Goal: Use online tool/utility: Utilize a website feature to perform a specific function

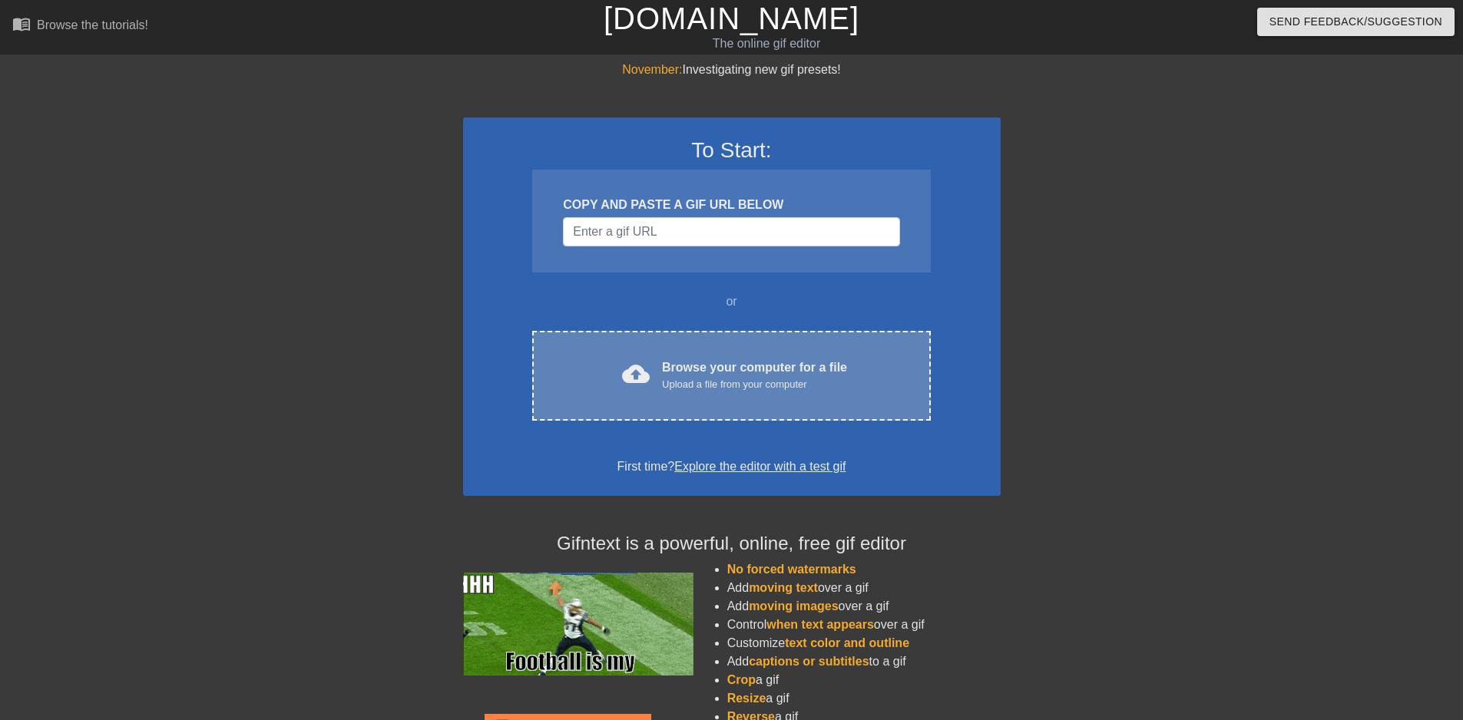
click at [720, 366] on div "Browse your computer for a file Upload a file from your computer" at bounding box center [754, 376] width 185 height 34
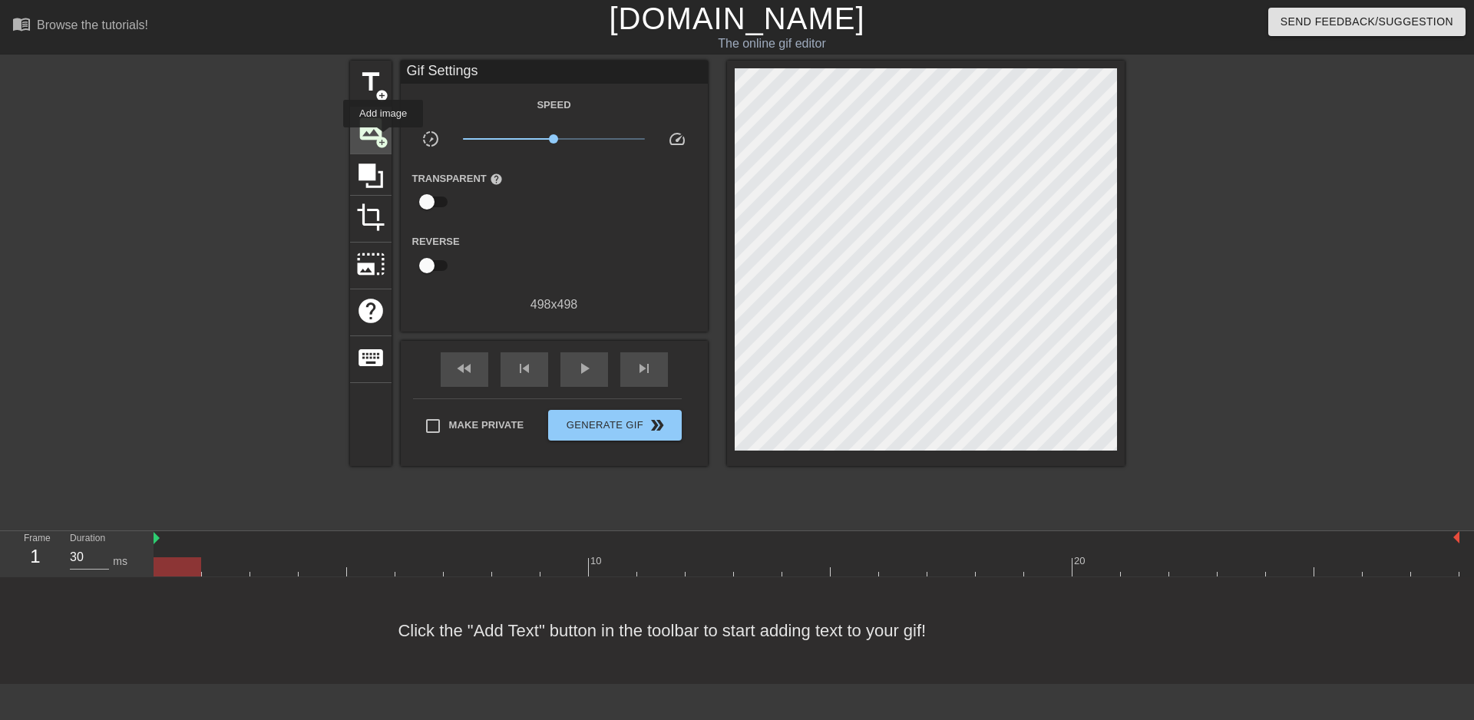
click at [383, 138] on span "add_circle" at bounding box center [381, 142] width 13 height 13
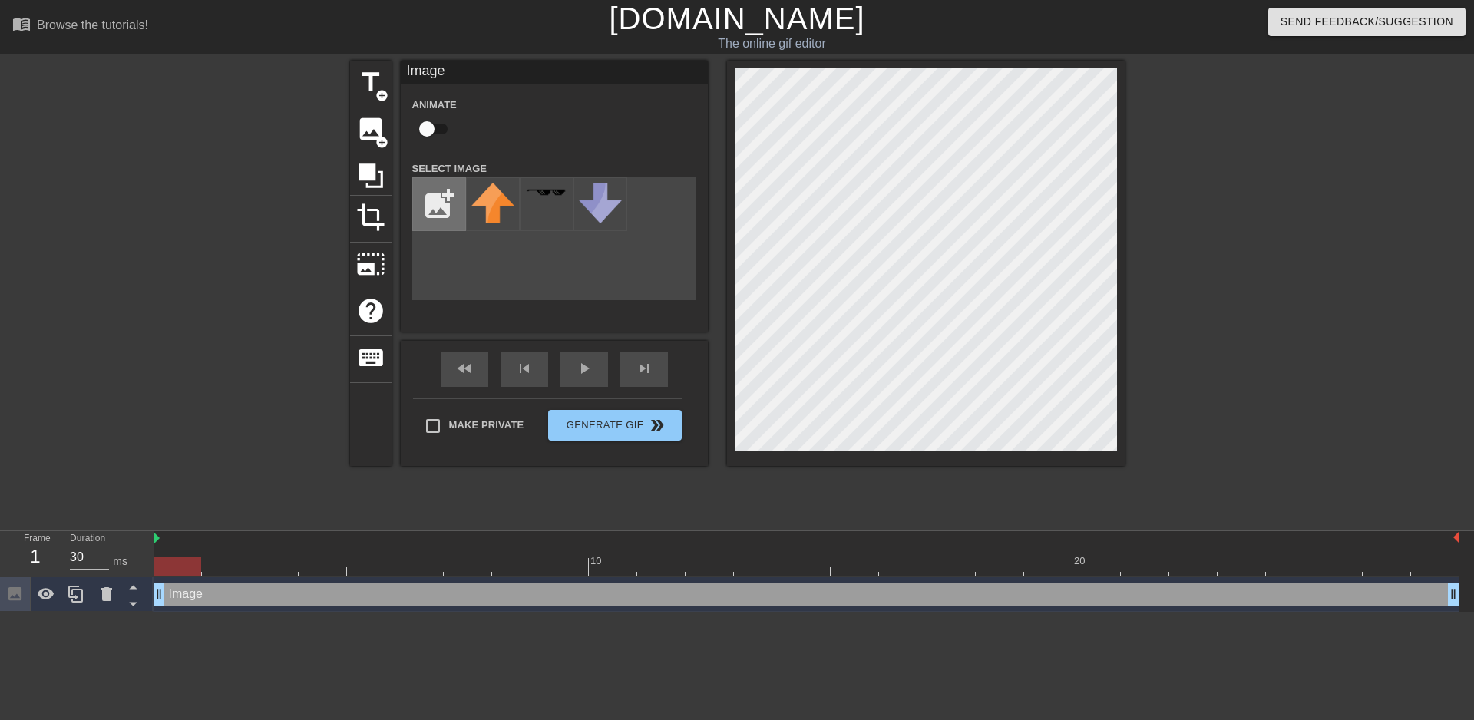
click at [444, 194] on input "file" at bounding box center [439, 204] width 52 height 52
type input "C:\fakepath\flamingtext_com-40584107.png"
click at [505, 200] on div at bounding box center [493, 204] width 54 height 54
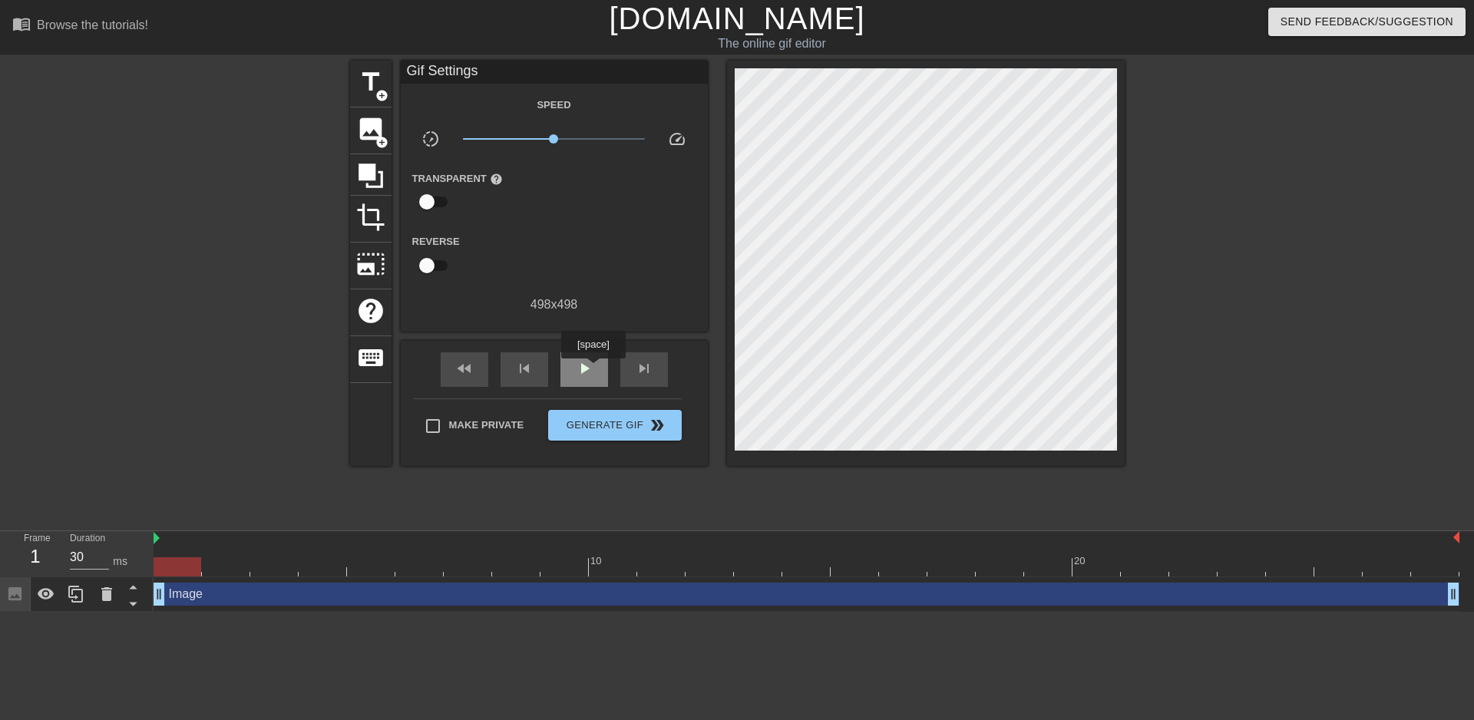
drag, startPoint x: 593, startPoint y: 369, endPoint x: 600, endPoint y: 368, distance: 7.8
click at [596, 369] on div "play_arrow" at bounding box center [585, 369] width 48 height 35
click at [381, 250] on span "photo_size_select_large" at bounding box center [370, 264] width 29 height 29
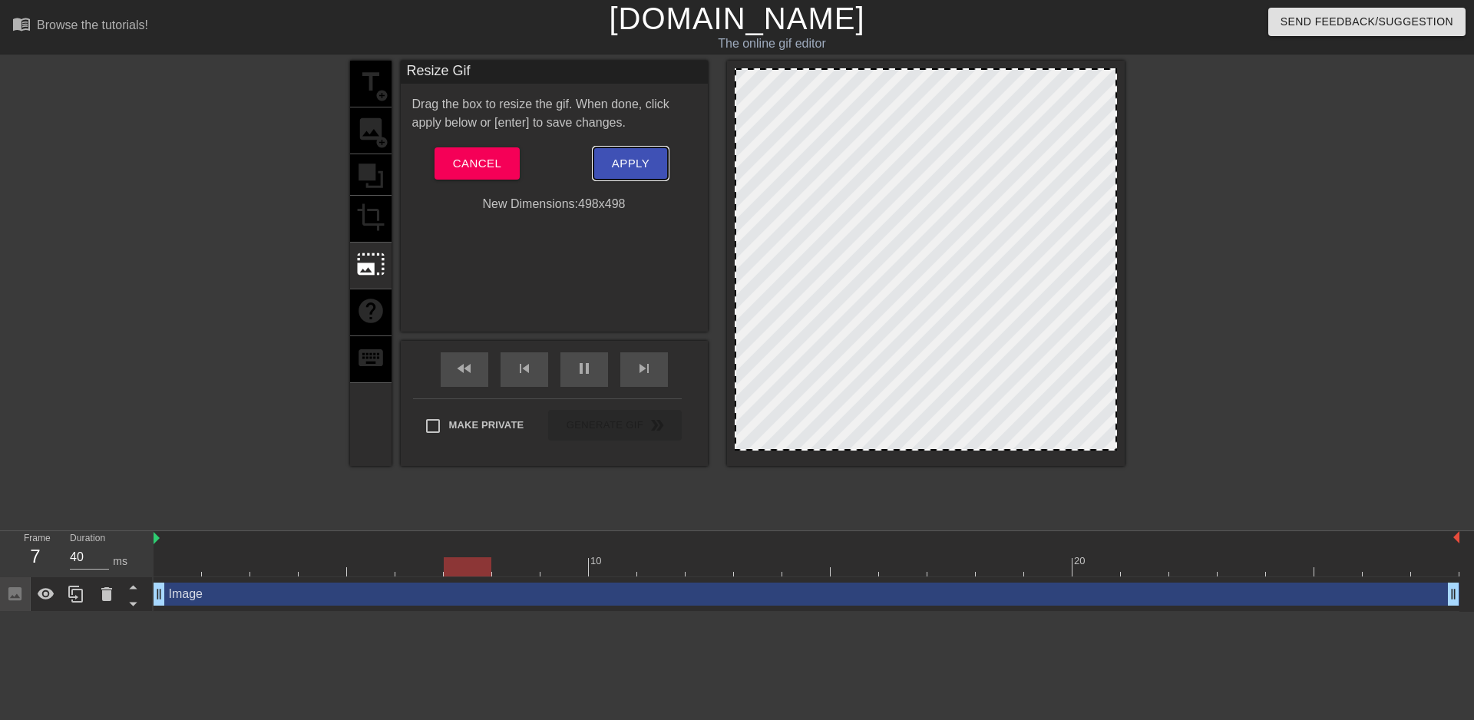
click at [623, 161] on span "Apply" at bounding box center [631, 164] width 38 height 20
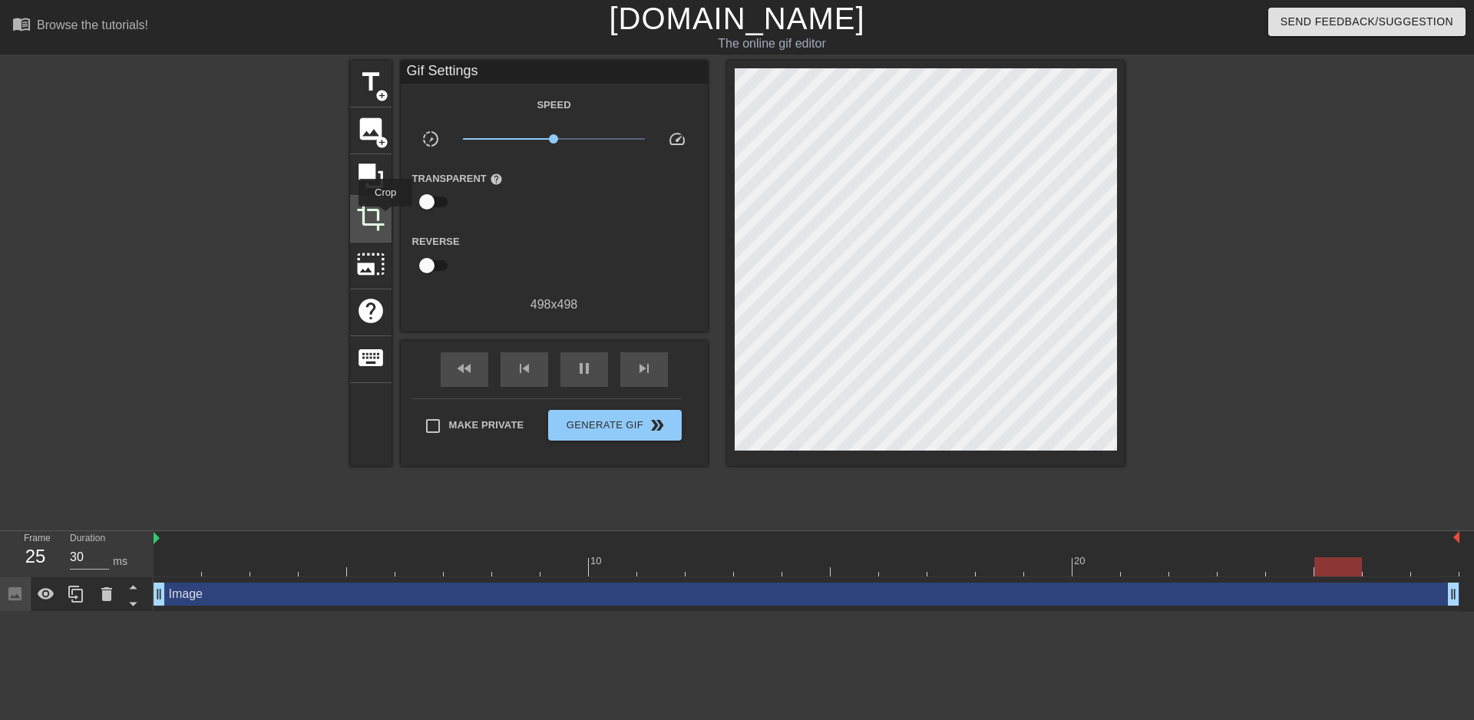
click at [385, 217] on div "crop" at bounding box center [370, 219] width 41 height 47
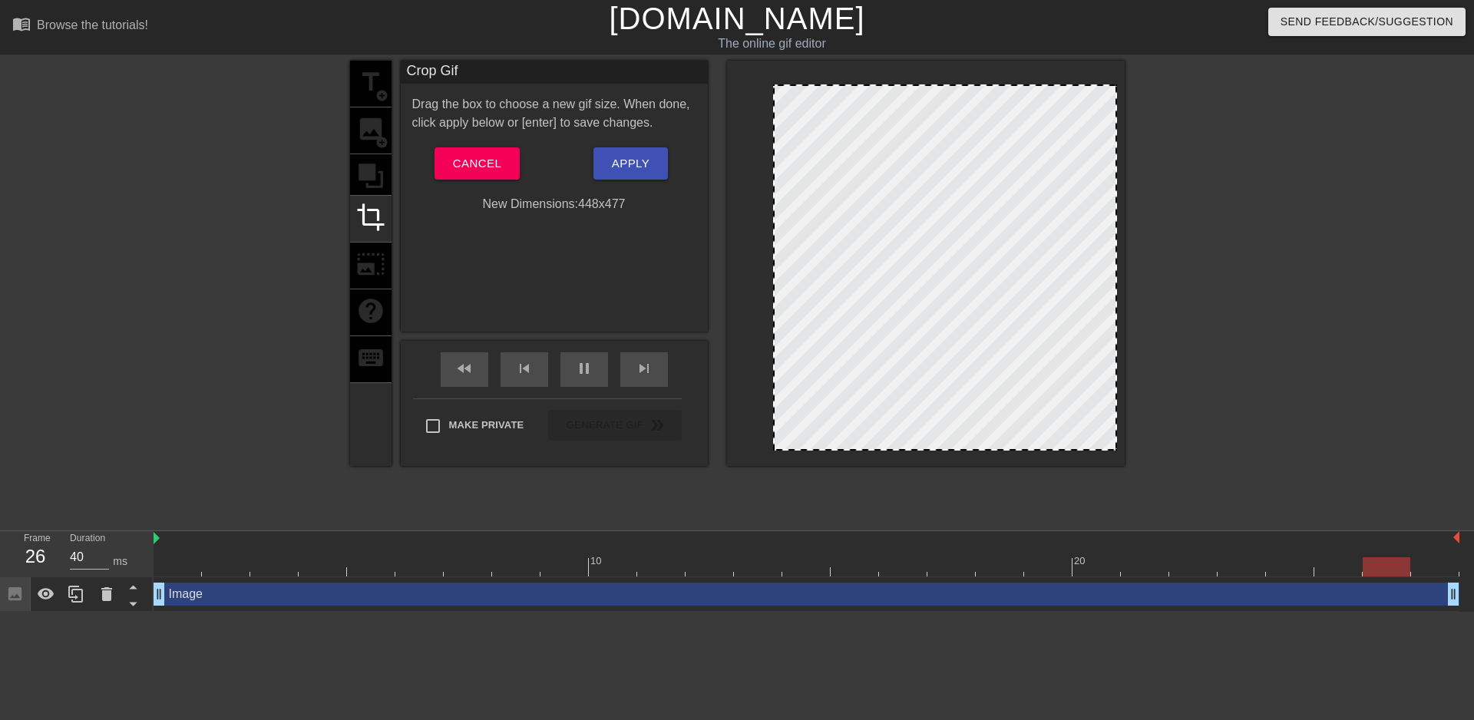
drag, startPoint x: 740, startPoint y: 74, endPoint x: 779, endPoint y: 91, distance: 41.6
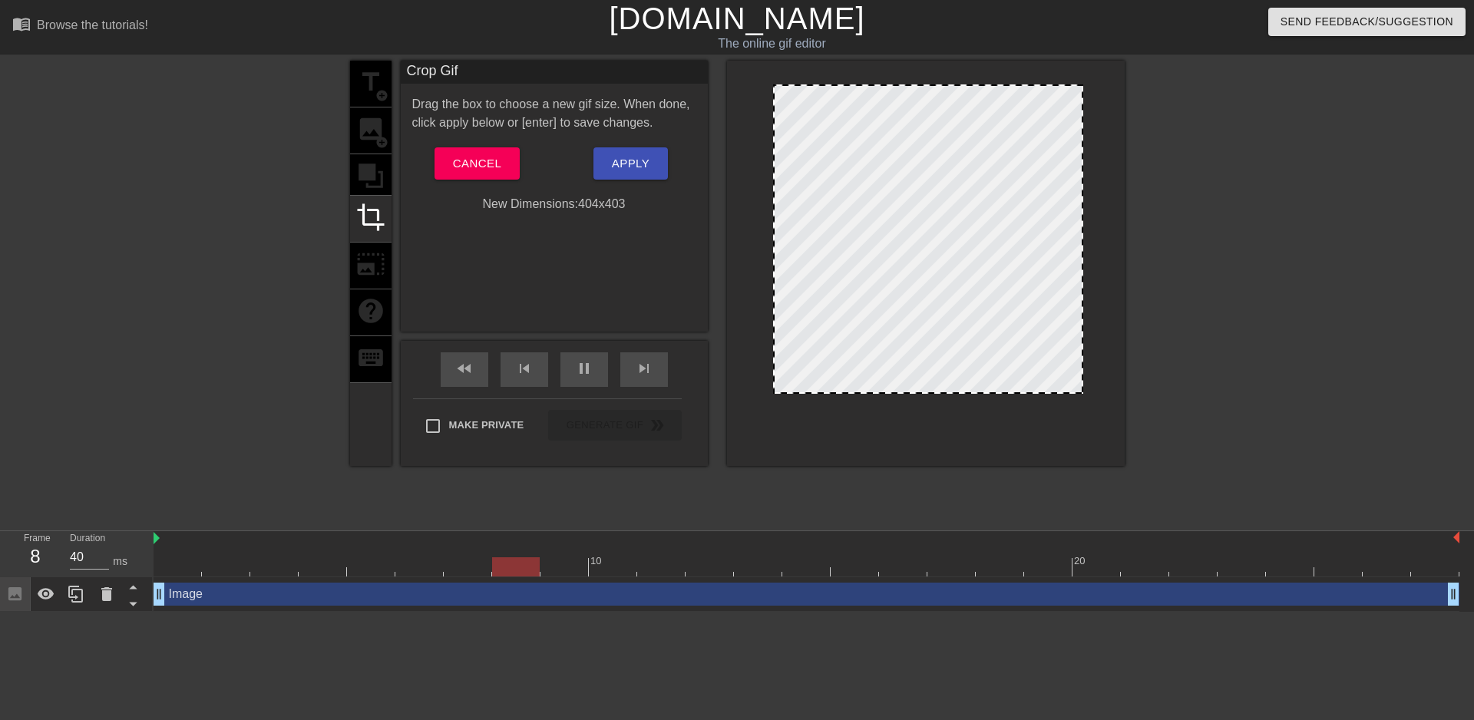
drag, startPoint x: 1116, startPoint y: 449, endPoint x: 1082, endPoint y: 392, distance: 66.1
click at [1082, 392] on div at bounding box center [1081, 392] width 15 height 15
click at [637, 146] on div "Drag the box to choose a new gif size. When done, click apply below or [enter] …" at bounding box center [554, 154] width 284 height 118
click at [645, 159] on span "Apply" at bounding box center [631, 164] width 38 height 20
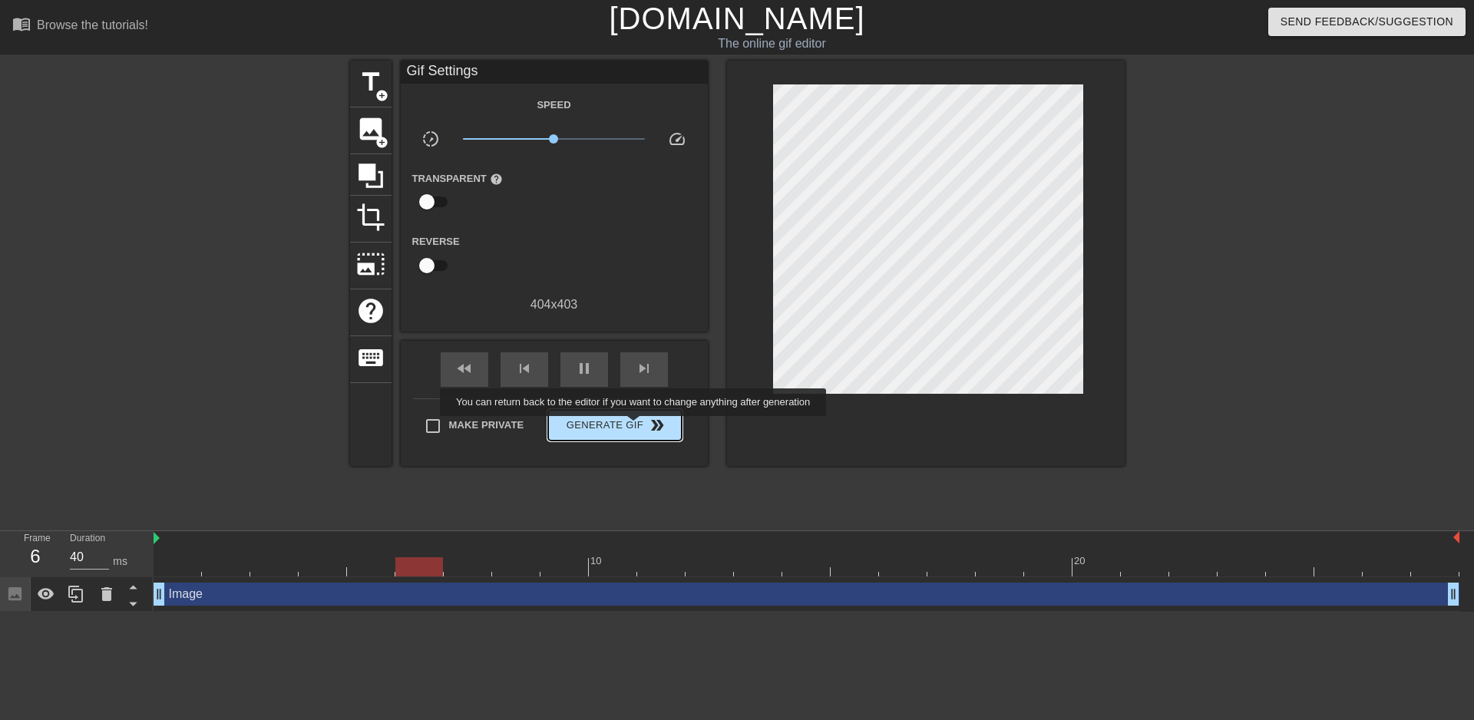
type input "30"
click at [634, 425] on span "Generate Gif double_arrow" at bounding box center [614, 425] width 121 height 18
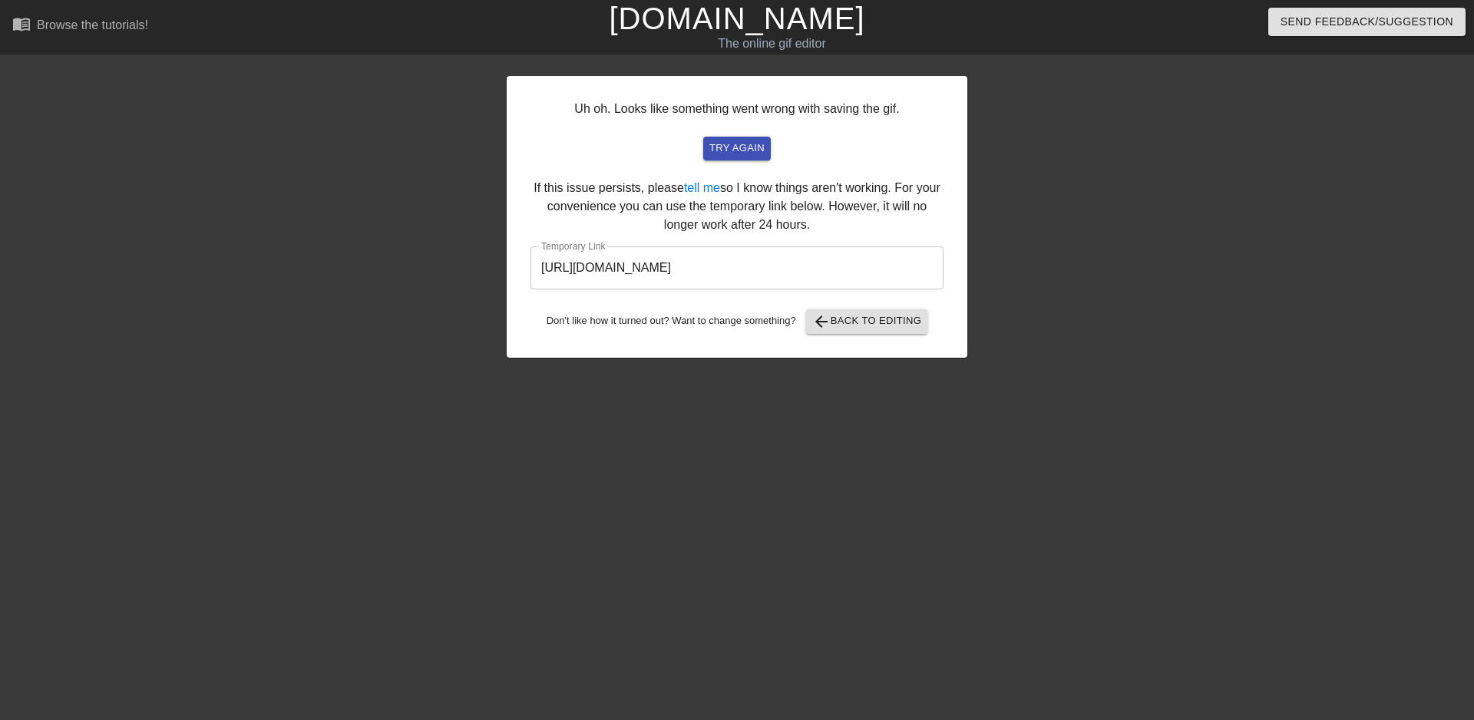
click at [340, 306] on div at bounding box center [373, 291] width 230 height 461
click at [604, 273] on input "[URL][DOMAIN_NAME]" at bounding box center [737, 267] width 413 height 43
